Goal: Task Accomplishment & Management: Complete application form

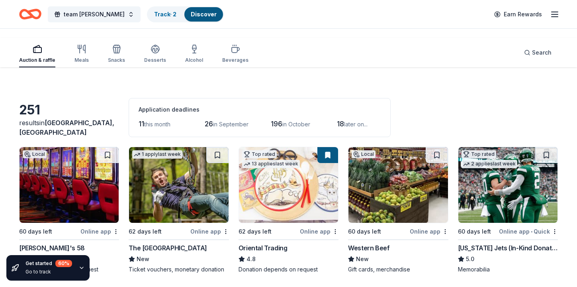
scroll to position [1948, 0]
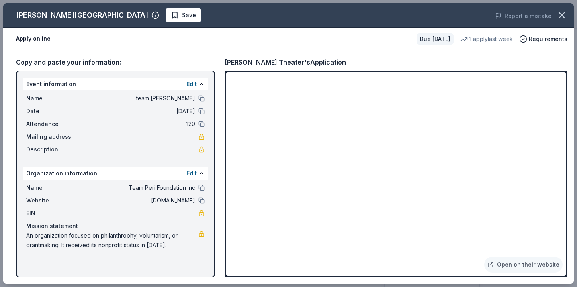
scroll to position [306, 0]
click at [487, 256] on link "Open on their website" at bounding box center [523, 264] width 78 height 16
click at [334, 51] on div "Apply online Due in 60 days 1 apply last week Requirements" at bounding box center [288, 38] width 570 height 23
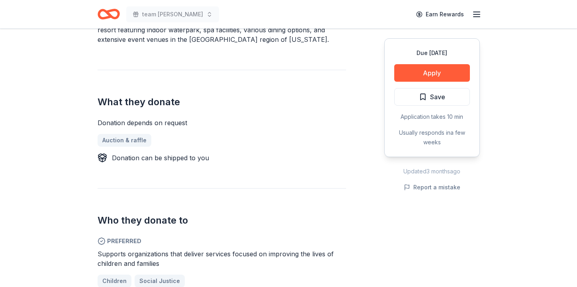
scroll to position [293, 0]
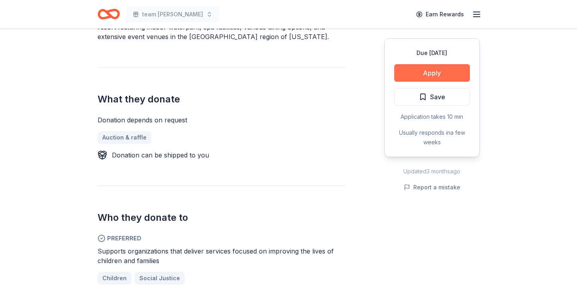
click at [403, 82] on button "Apply" at bounding box center [432, 73] width 76 height 18
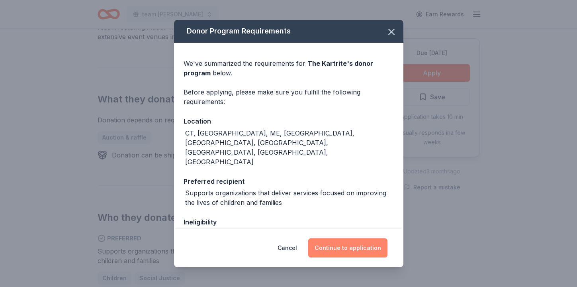
click at [369, 238] on button "Continue to application" at bounding box center [347, 247] width 79 height 19
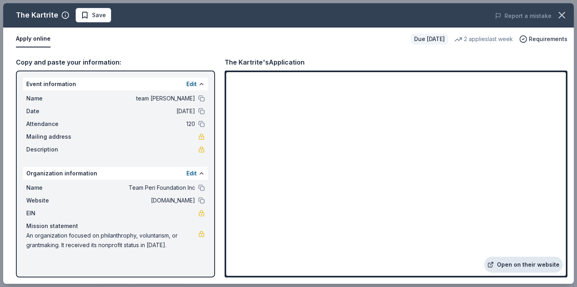
click at [484, 256] on link "Open on their website" at bounding box center [523, 264] width 78 height 16
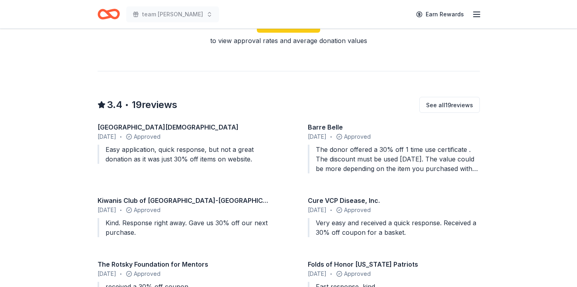
scroll to position [690, 0]
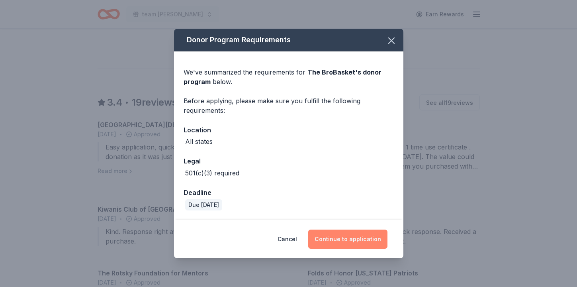
click at [387, 240] on button "Continue to application" at bounding box center [347, 238] width 79 height 19
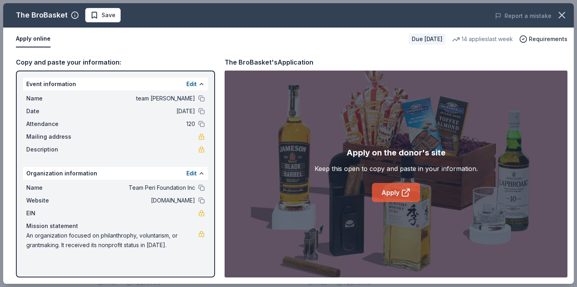
click at [410, 197] on icon at bounding box center [406, 193] width 10 height 10
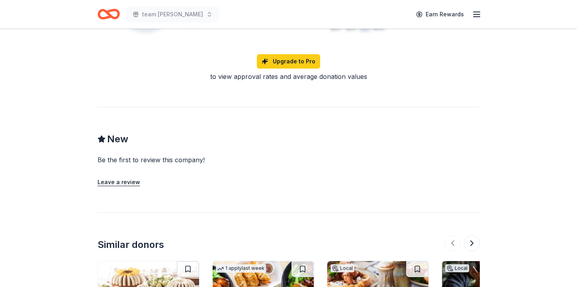
scroll to position [727, 0]
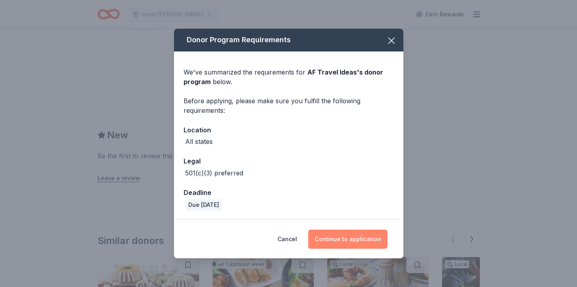
click at [377, 239] on button "Continue to application" at bounding box center [347, 238] width 79 height 19
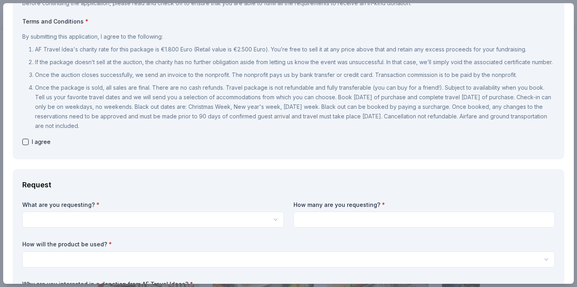
scroll to position [80, 0]
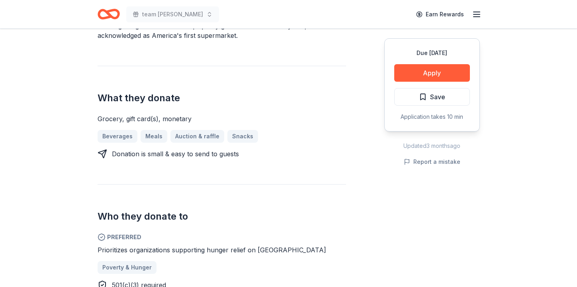
scroll to position [275, 0]
click at [384, 131] on div "Due [DATE] Apply Save Application takes 10 min" at bounding box center [432, 84] width 96 height 93
click at [394, 82] on button "Apply" at bounding box center [432, 73] width 76 height 18
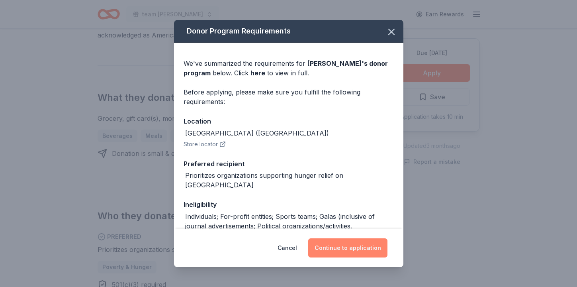
click at [373, 238] on button "Continue to application" at bounding box center [347, 247] width 79 height 19
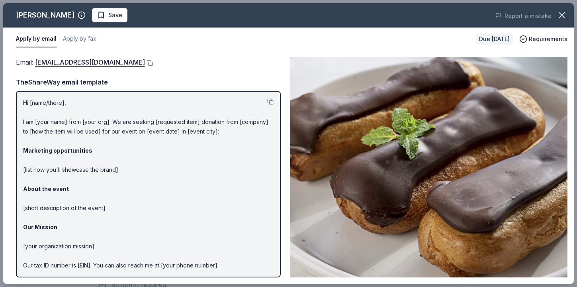
click at [470, 51] on div "Apply by email Apply by fax Due in 60 days Requirements" at bounding box center [288, 38] width 570 height 23
click at [449, 189] on img at bounding box center [428, 167] width 277 height 220
click at [296, 89] on div "Email : smurray@kingkullen.com Email : smurray@kingkullen.com TheShareWay email…" at bounding box center [288, 167] width 570 height 233
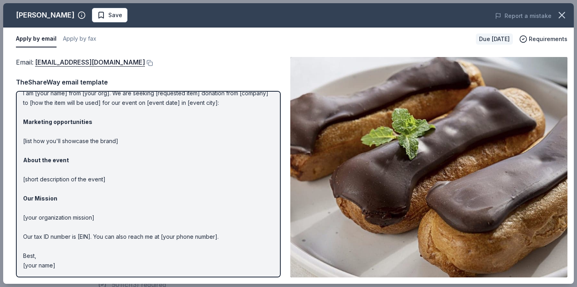
scroll to position [94, 0]
click at [90, 67] on link "smurray@kingkullen.com" at bounding box center [90, 62] width 110 height 10
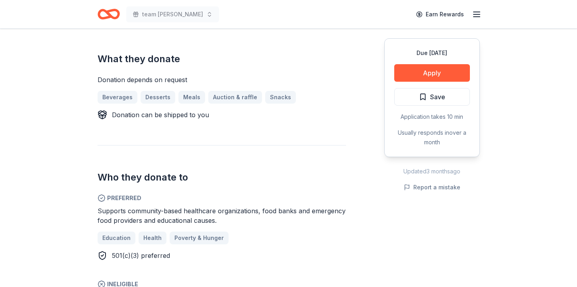
scroll to position [328, 0]
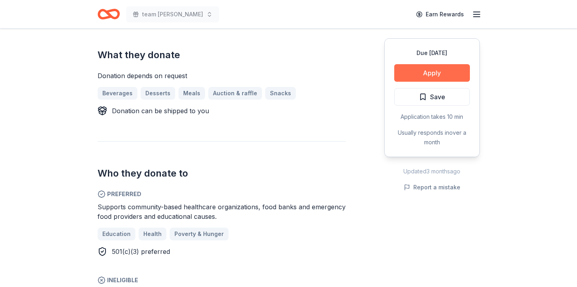
click at [395, 82] on button "Apply" at bounding box center [432, 73] width 76 height 18
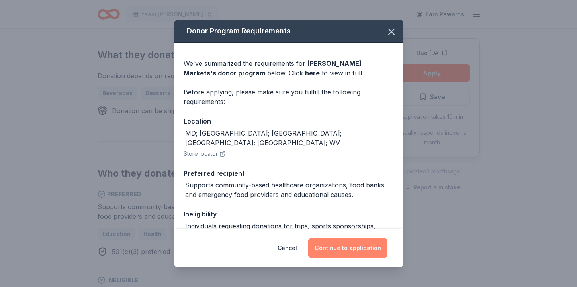
click at [351, 238] on button "Continue to application" at bounding box center [347, 247] width 79 height 19
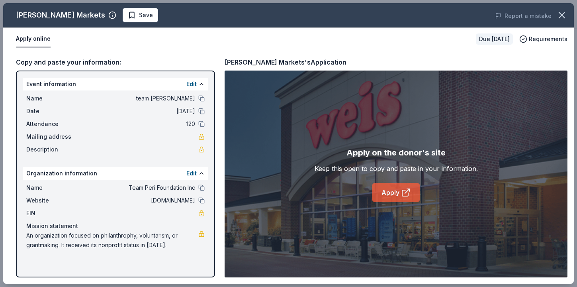
click at [382, 202] on link "Apply" at bounding box center [396, 192] width 48 height 19
